Goal: Task Accomplishment & Management: Use online tool/utility

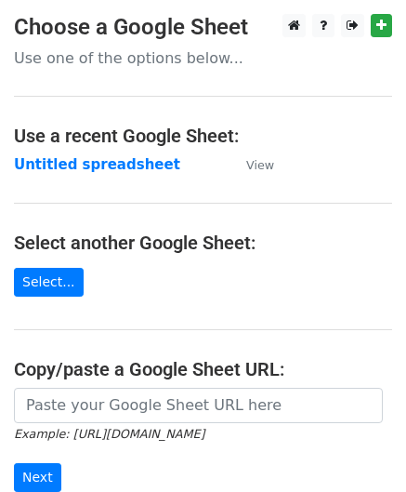
scroll to position [186, 0]
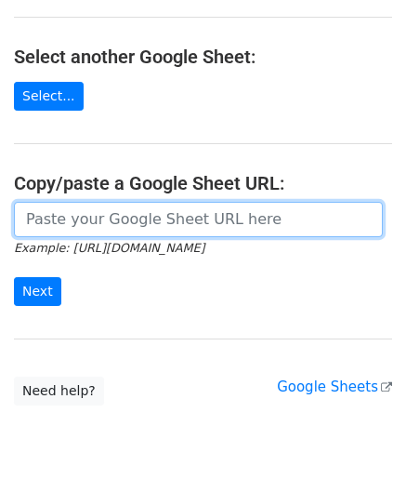
click at [82, 211] on input "url" at bounding box center [198, 219] width 369 height 35
paste input "https://docs.google.com/spreadsheets/d/1dWL4ffJJ4_Wf28cn8KlR__FJ1qufzlbaGpLuu18…"
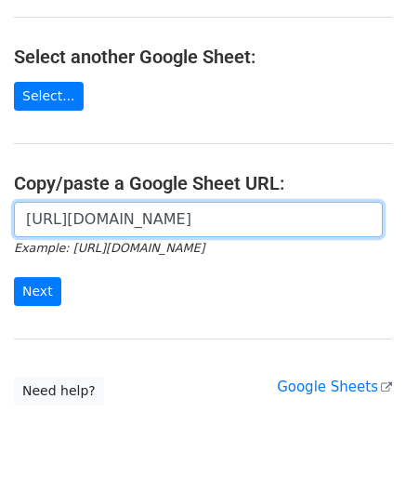
scroll to position [0, 370]
type input "https://docs.google.com/spreadsheets/d/1dWL4ffJJ4_Wf28cn8KlR__FJ1qufzlbaGpLuu18…"
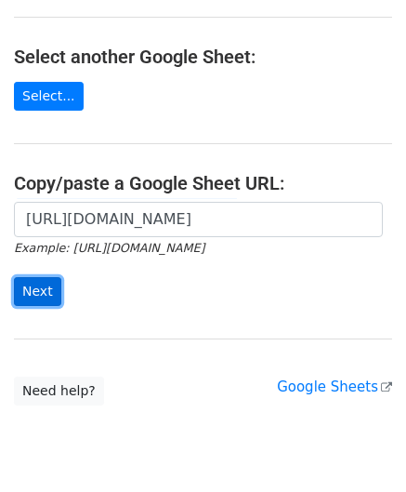
click at [38, 287] on input "Next" at bounding box center [37, 291] width 47 height 29
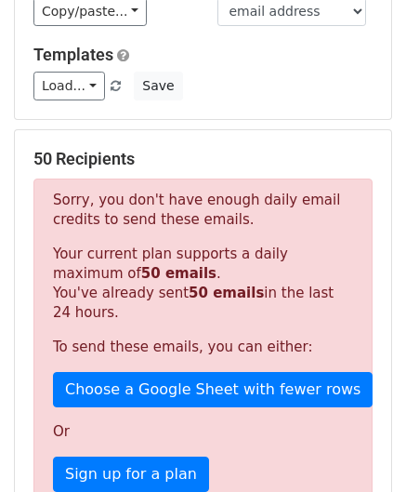
scroll to position [628, 0]
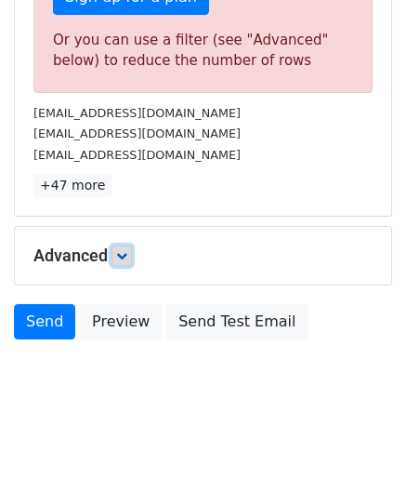
click at [127, 250] on icon at bounding box center [121, 255] width 11 height 11
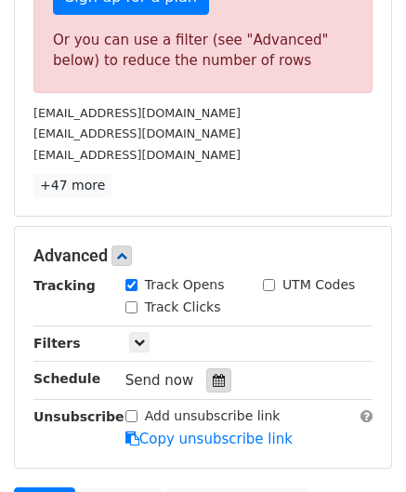
click at [213, 377] on icon at bounding box center [219, 380] width 12 height 13
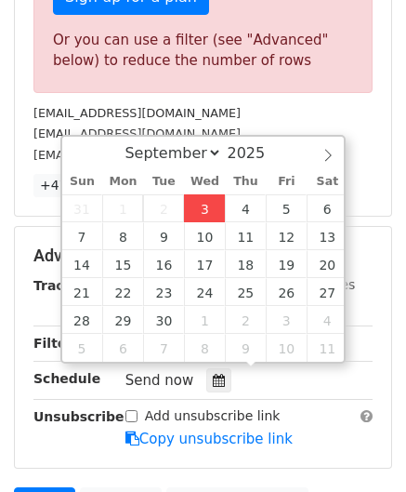
type input "[DATE] 12:00"
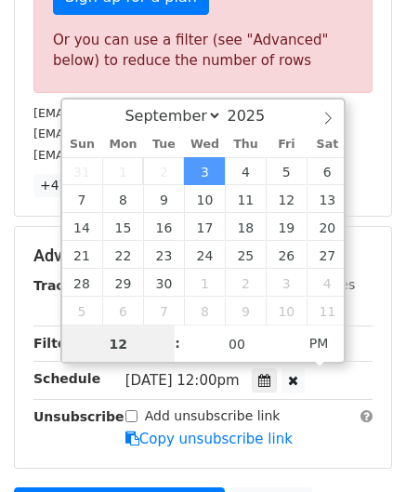
paste input "6"
type input "6"
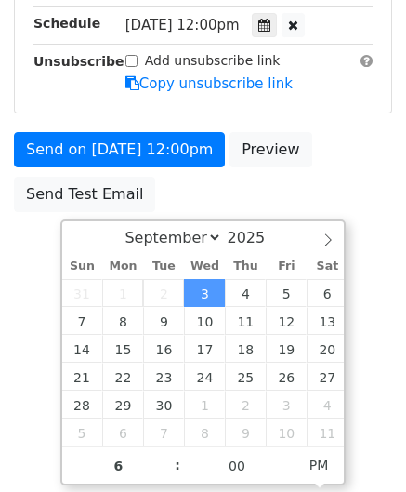
type input "[DATE] 18:00"
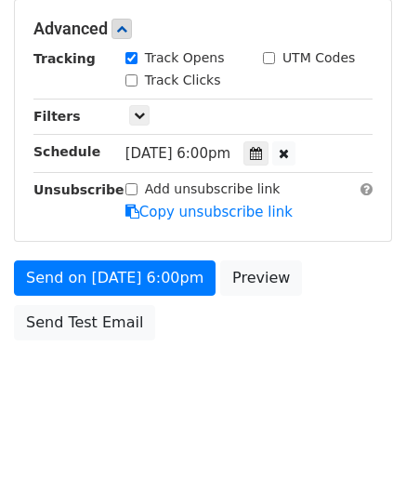
scroll to position [853, 0]
